Goal: Share content

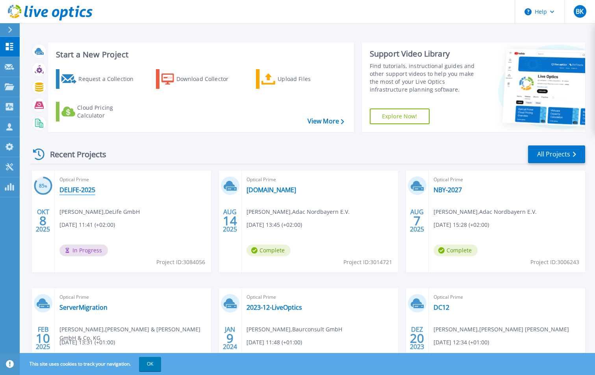
click at [81, 189] on link "DELIFE-2025" at bounding box center [77, 190] width 36 height 8
click at [86, 216] on span "Andreas Hofrichter , DeLife GmbH" at bounding box center [99, 212] width 80 height 9
click at [130, 192] on div "Optical Prime DELIFE-2025 Andreas Hofrichter , DeLife GmbH 10.08.2025, 11:41 (+…" at bounding box center [133, 222] width 156 height 102
click at [72, 190] on link "DELIFE-2025" at bounding box center [77, 190] width 36 height 8
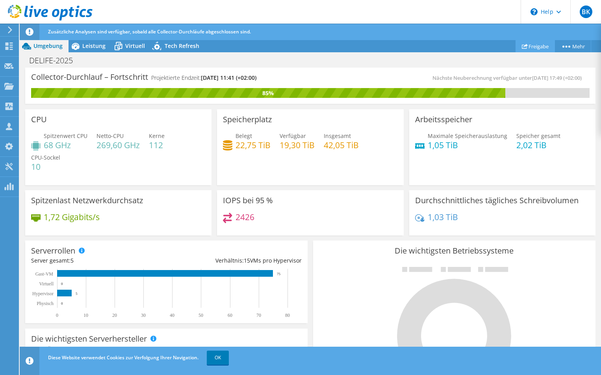
click at [540, 46] on link "Freigabe" at bounding box center [534, 46] width 39 height 12
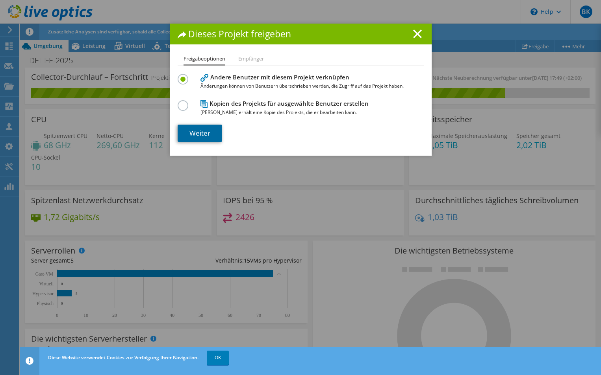
click at [200, 134] on link "Weiter" at bounding box center [199, 133] width 44 height 17
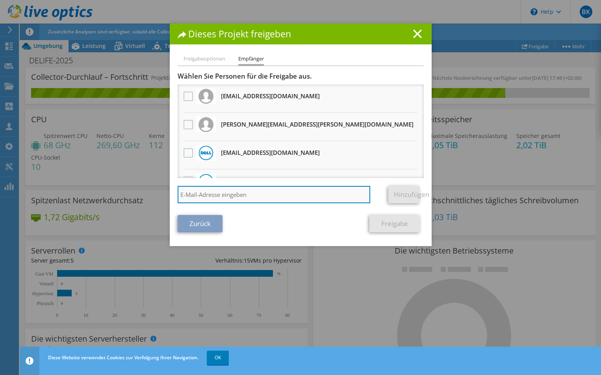
click at [252, 196] on input "search" at bounding box center [273, 194] width 193 height 17
type input "[PERSON_NAME][EMAIL_ADDRESS][DOMAIN_NAME]"
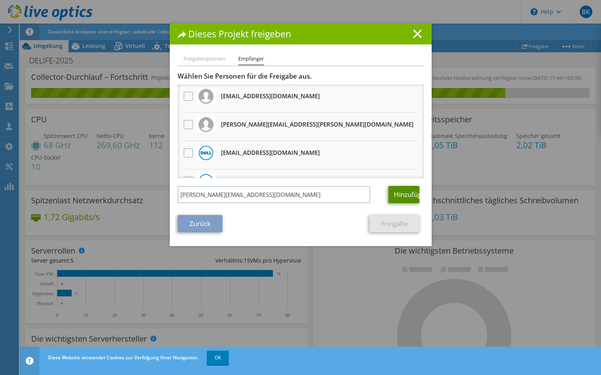
click at [397, 197] on link "Hinzufügen" at bounding box center [403, 194] width 31 height 17
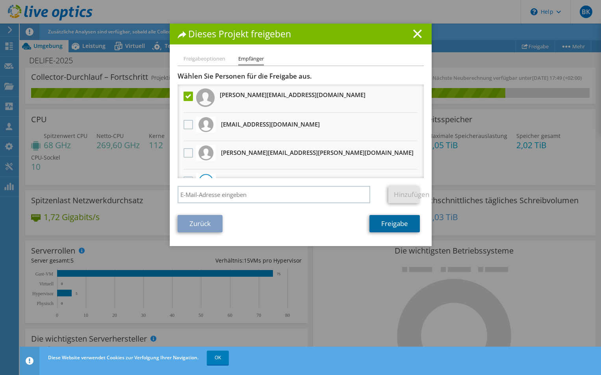
click at [387, 224] on link "Freigabe" at bounding box center [394, 223] width 50 height 17
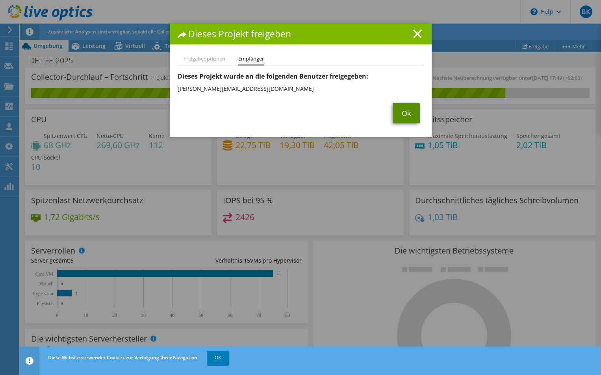
click at [401, 111] on link "Ok" at bounding box center [405, 113] width 27 height 20
